Goal: Information Seeking & Learning: Learn about a topic

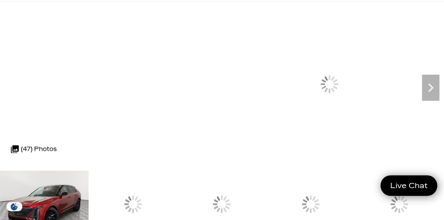
scroll to position [48, 0]
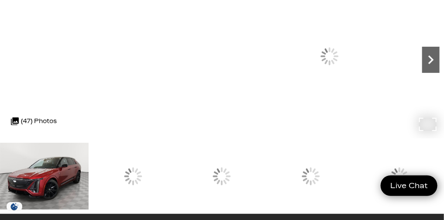
click at [428, 64] on icon "Next" at bounding box center [430, 59] width 5 height 9
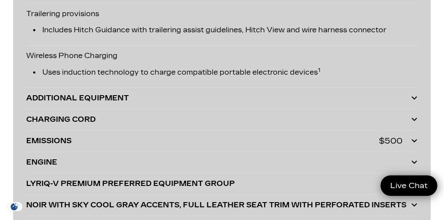
scroll to position [0, 0]
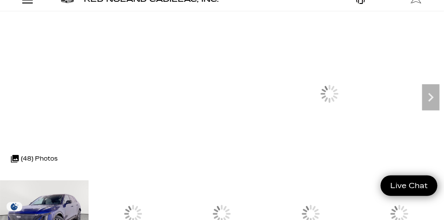
scroll to position [57, 0]
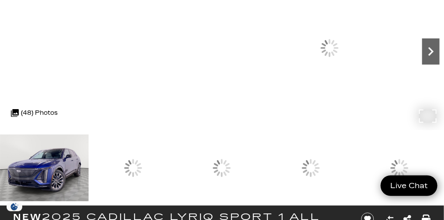
click at [428, 56] on icon "Next" at bounding box center [430, 51] width 5 height 9
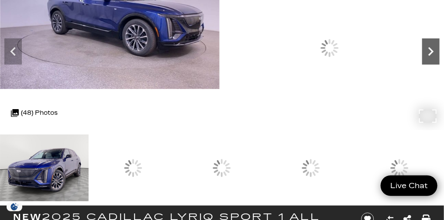
click at [428, 56] on icon "Next" at bounding box center [430, 51] width 5 height 9
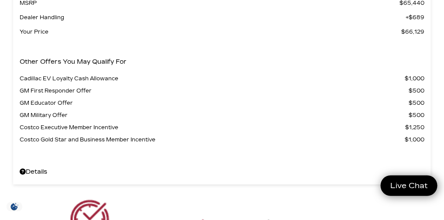
scroll to position [0, 0]
